Goal: Find specific page/section: Find specific page/section

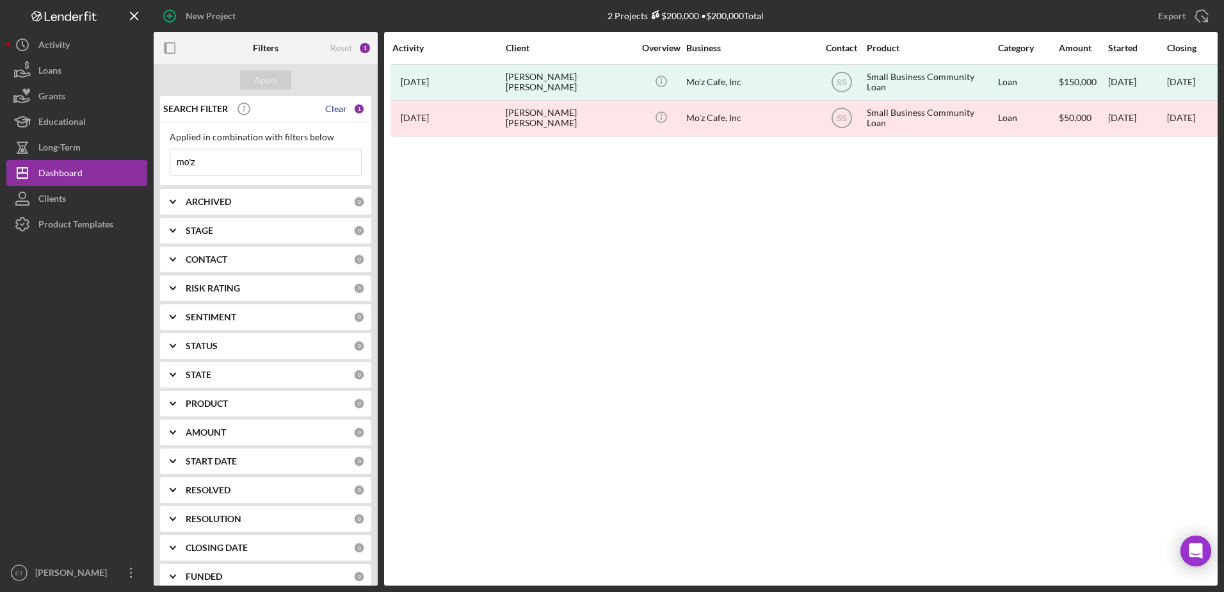
click at [340, 111] on div "Clear" at bounding box center [336, 109] width 22 height 10
click at [277, 77] on div "Apply" at bounding box center [266, 79] width 24 height 19
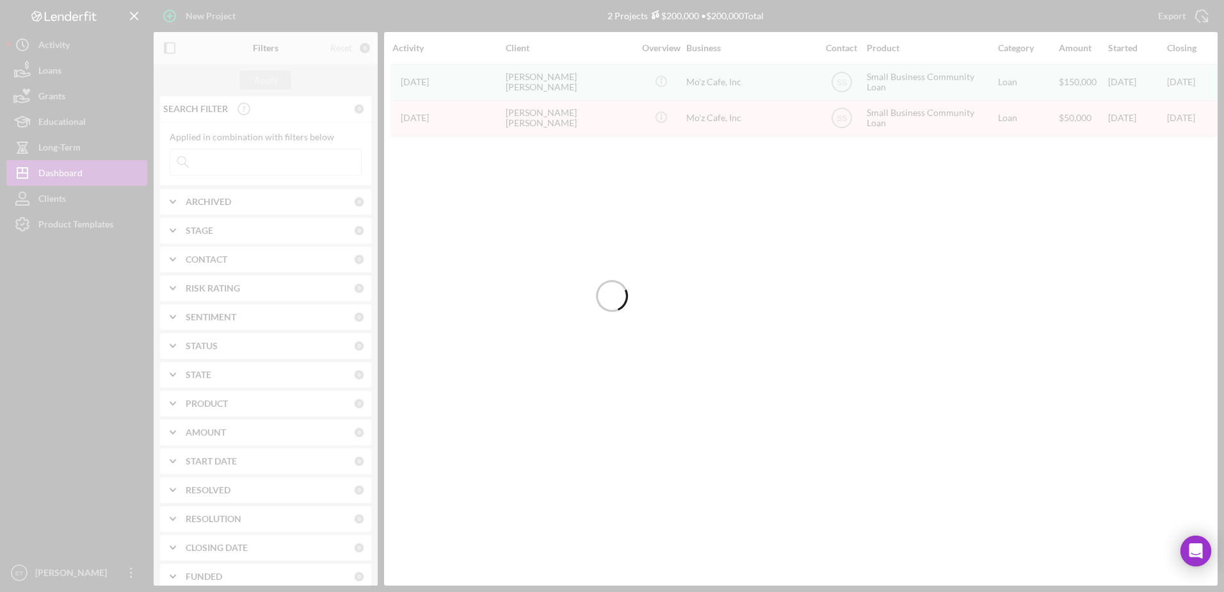
click at [81, 48] on div at bounding box center [612, 296] width 1224 height 592
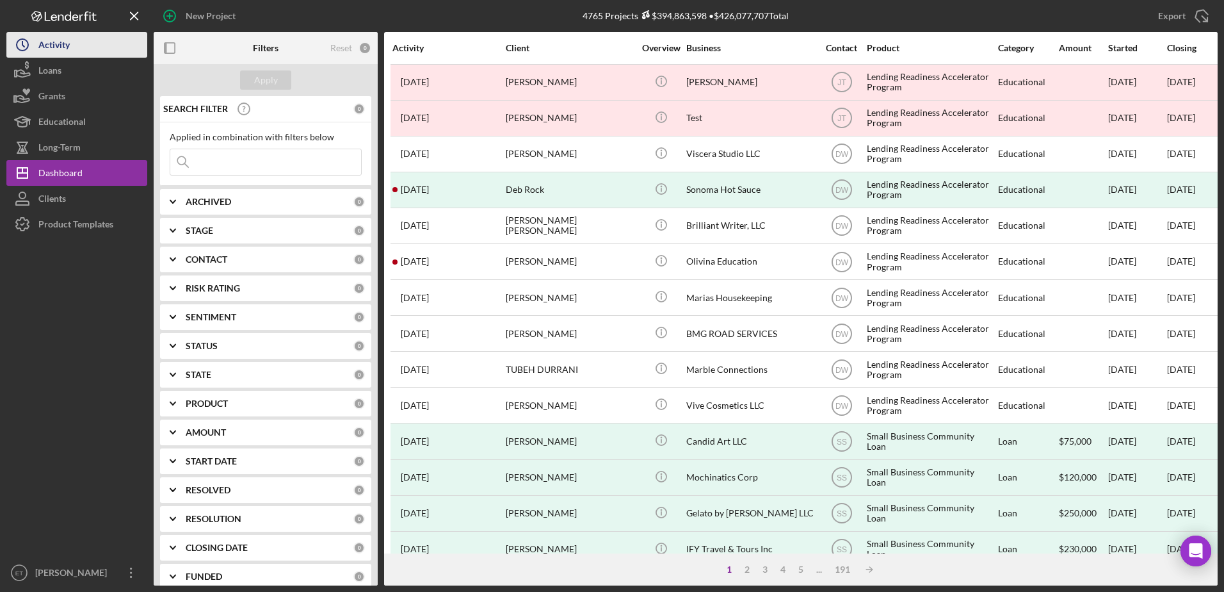
click at [51, 37] on div "Activity" at bounding box center [53, 46] width 31 height 29
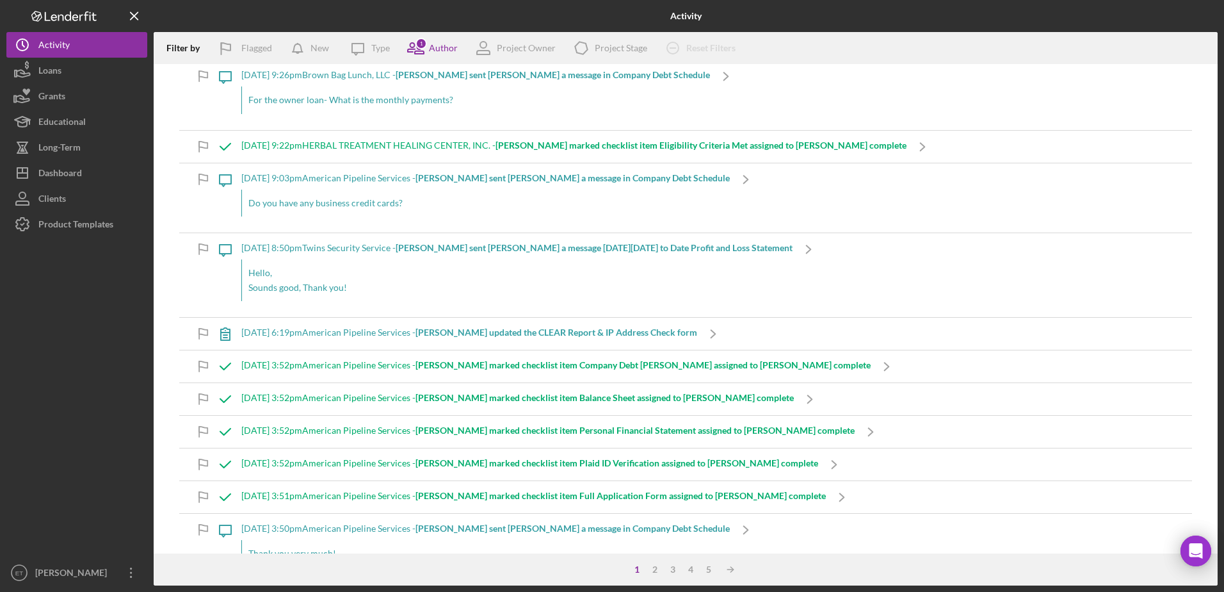
scroll to position [128, 0]
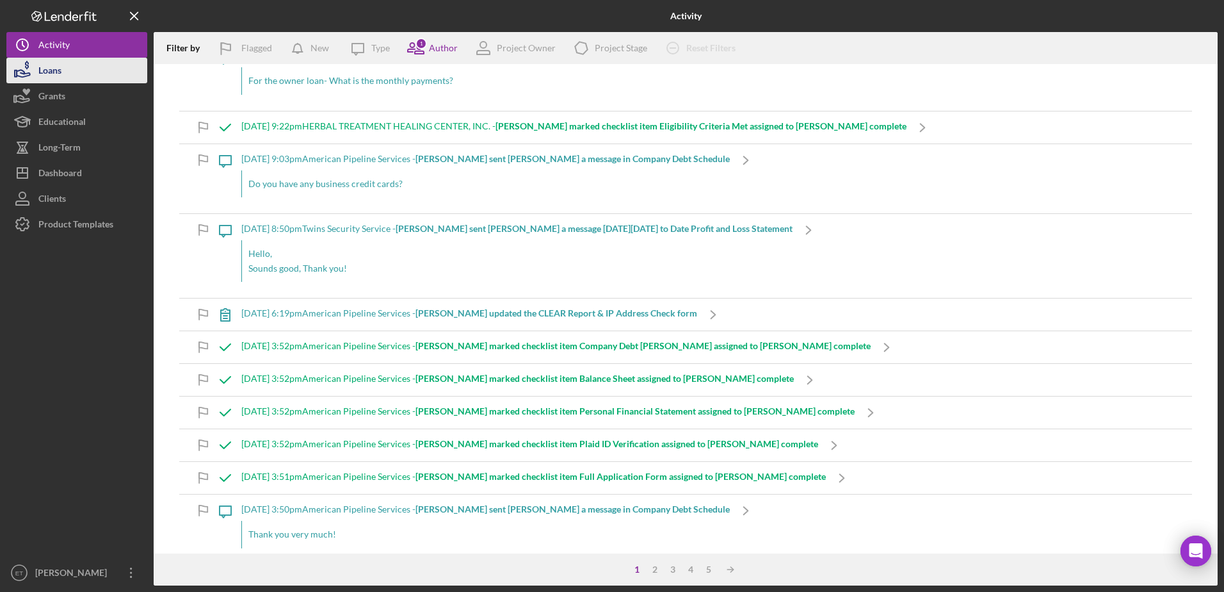
click at [47, 74] on div "Loans" at bounding box center [49, 72] width 23 height 29
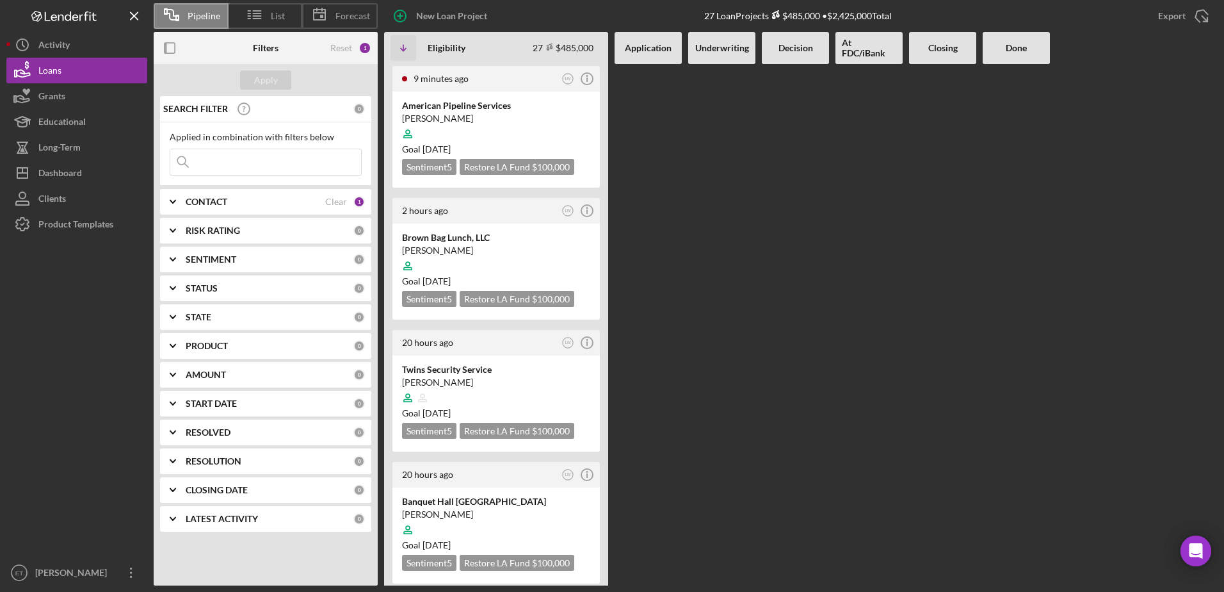
click at [167, 307] on icon "Icon/Expander" at bounding box center [173, 317] width 32 height 32
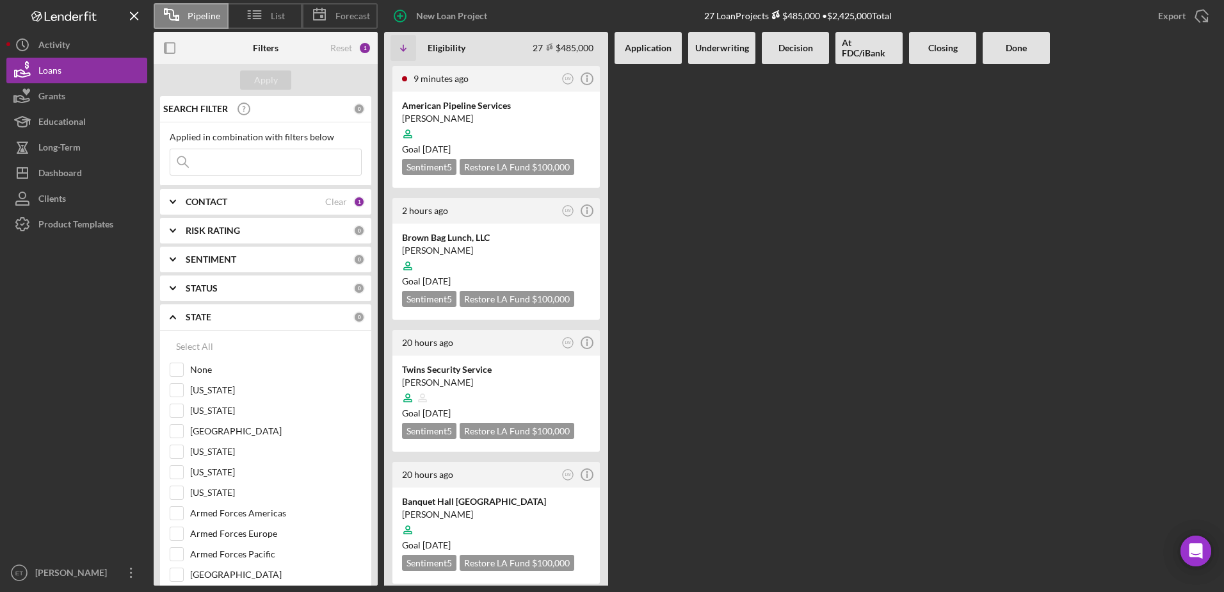
click at [195, 312] on b "STATE" at bounding box center [199, 317] width 26 height 10
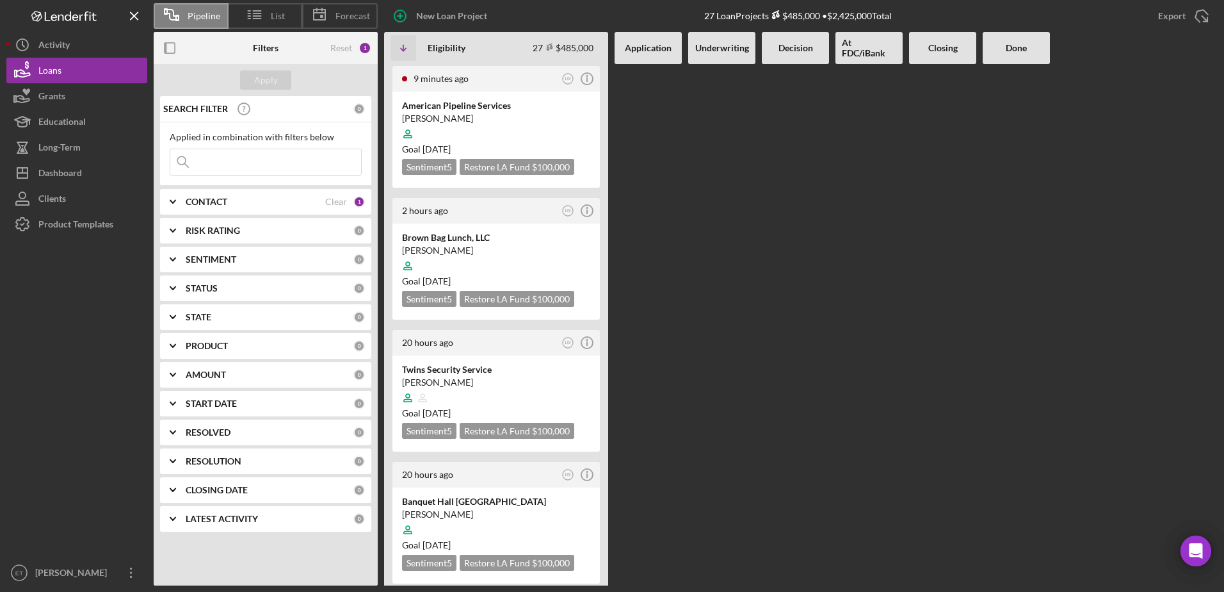
click at [216, 375] on b "AMOUNT" at bounding box center [206, 374] width 40 height 10
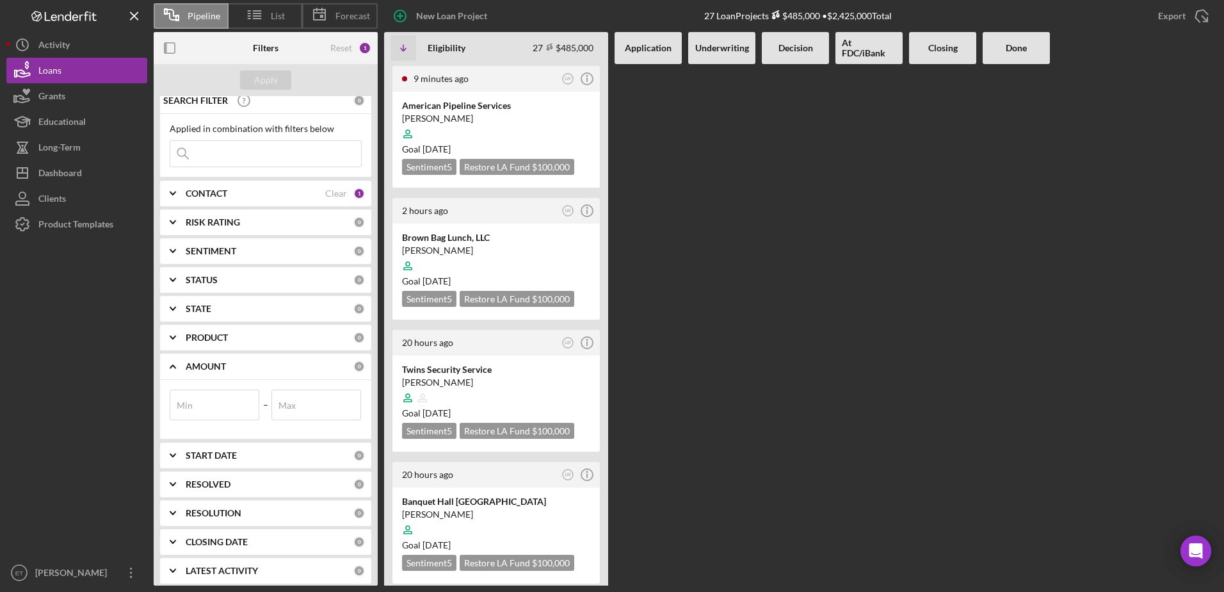
scroll to position [16, 0]
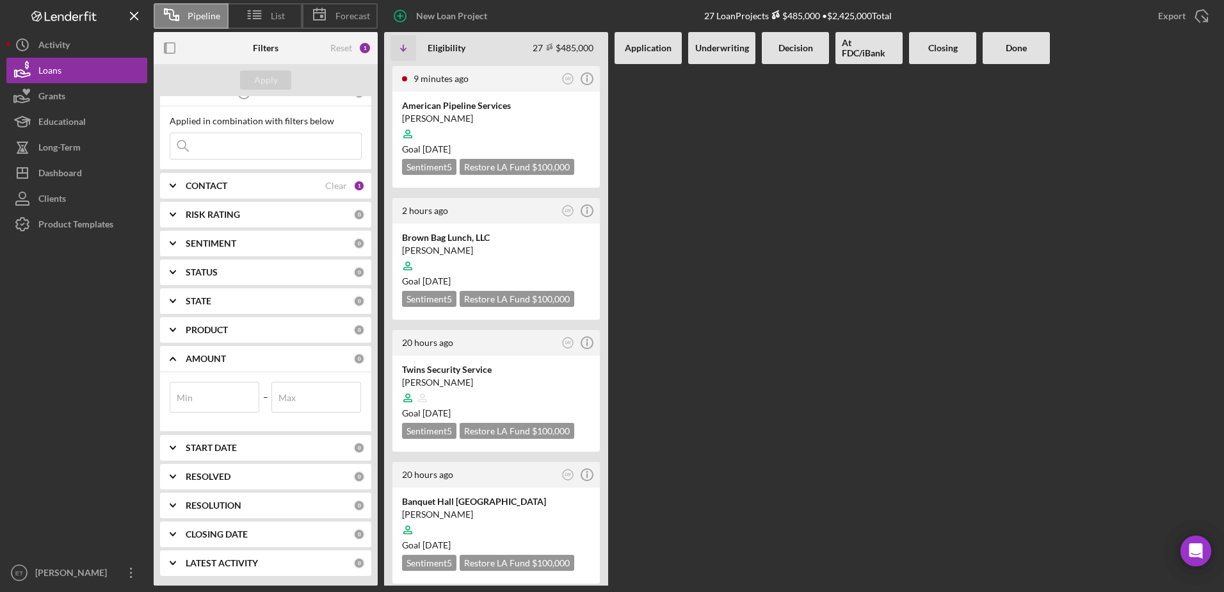
click at [270, 480] on div "RESOLVED" at bounding box center [270, 476] width 168 height 10
click at [255, 472] on div "RESOLVED" at bounding box center [270, 476] width 168 height 10
click at [213, 357] on b "AMOUNT" at bounding box center [206, 358] width 40 height 10
